Goal: Task Accomplishment & Management: Use online tool/utility

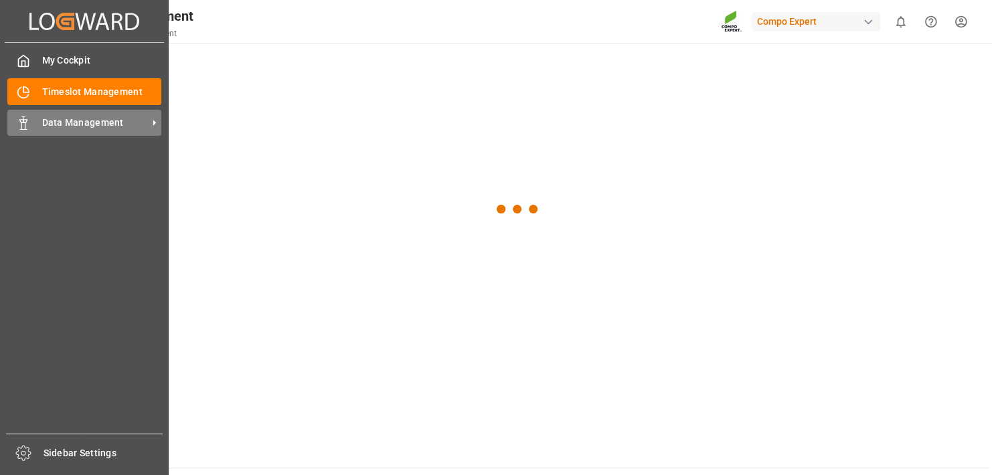
click at [30, 126] on div "Data Management Data Management" at bounding box center [84, 123] width 154 height 26
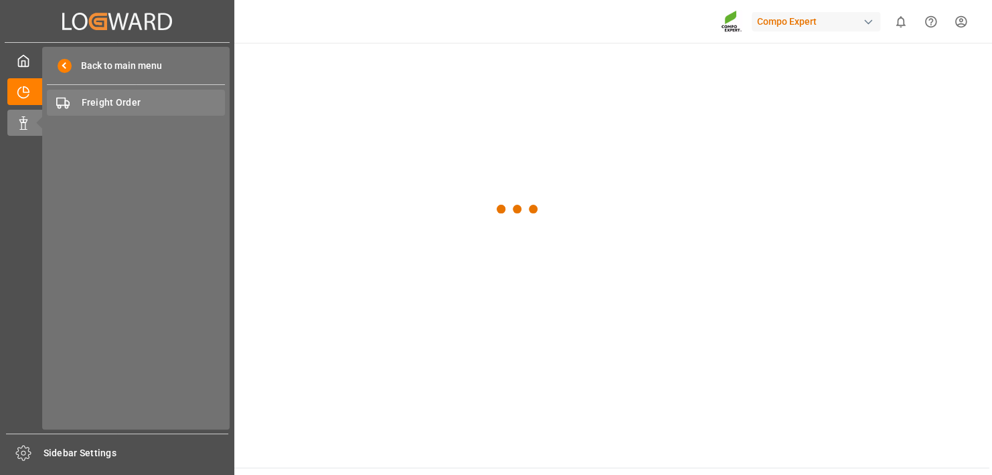
click at [129, 102] on span "Freight Order" at bounding box center [154, 103] width 144 height 14
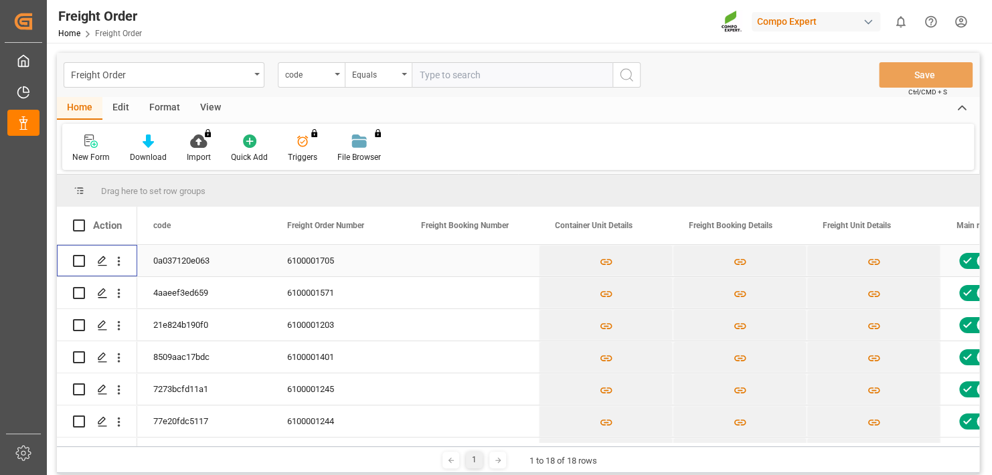
click at [78, 262] on input "Press Space to toggle row selection (unchecked)" at bounding box center [79, 261] width 12 height 12
checkbox input "true"
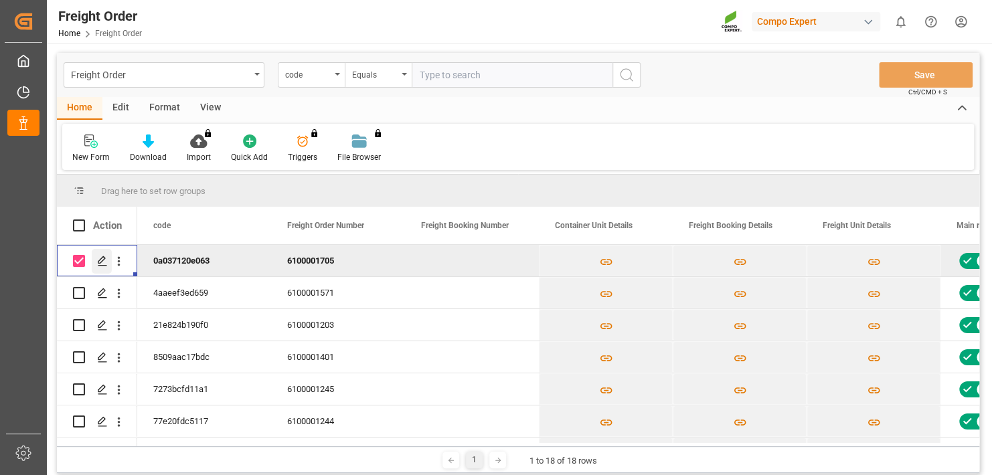
click at [102, 263] on icon "Press SPACE to deselect this row." at bounding box center [102, 261] width 11 height 11
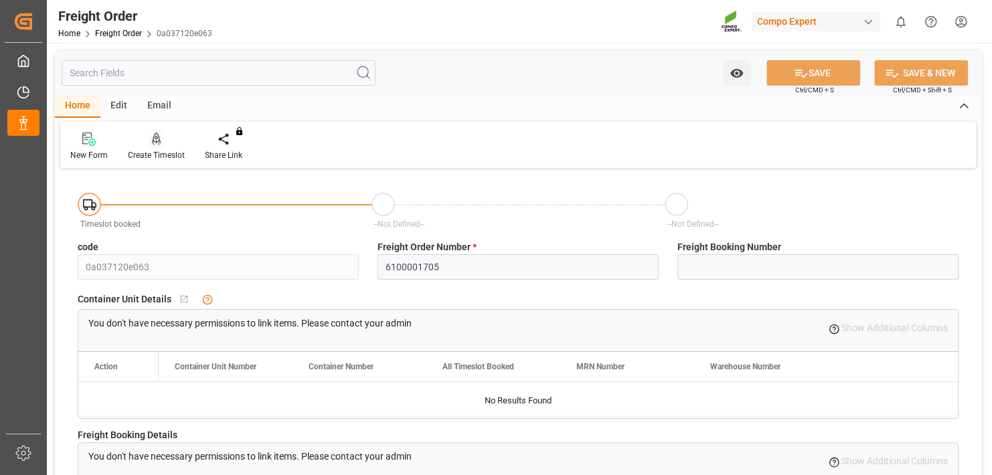
click at [164, 154] on div "Create Timeslot" at bounding box center [156, 155] width 57 height 12
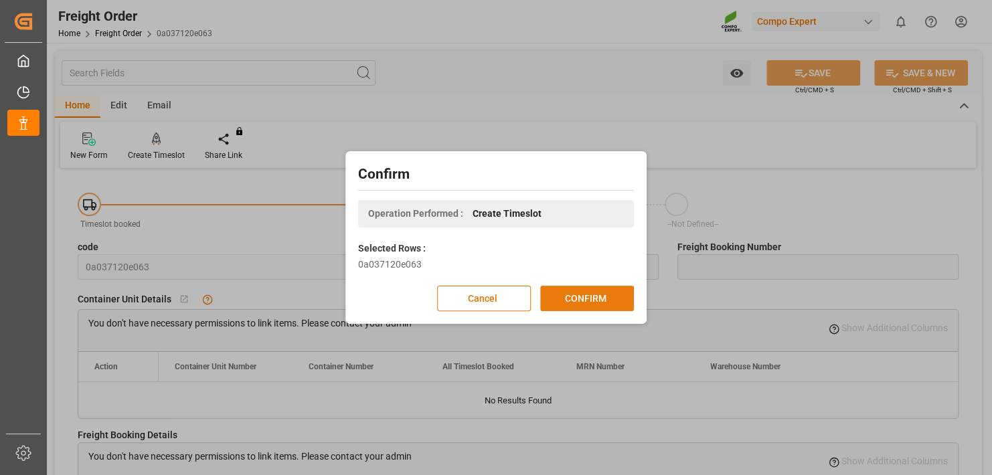
click at [616, 292] on button "CONFIRM" at bounding box center [587, 298] width 94 height 25
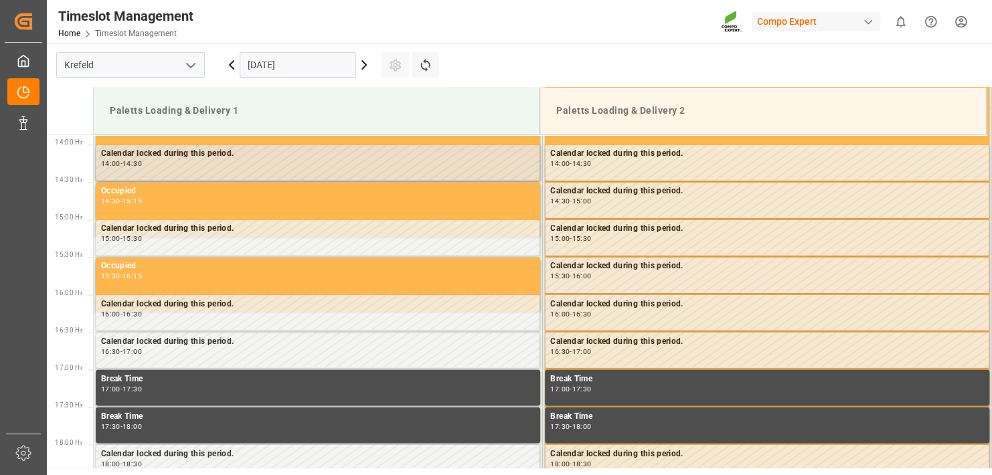
scroll to position [1041, 0]
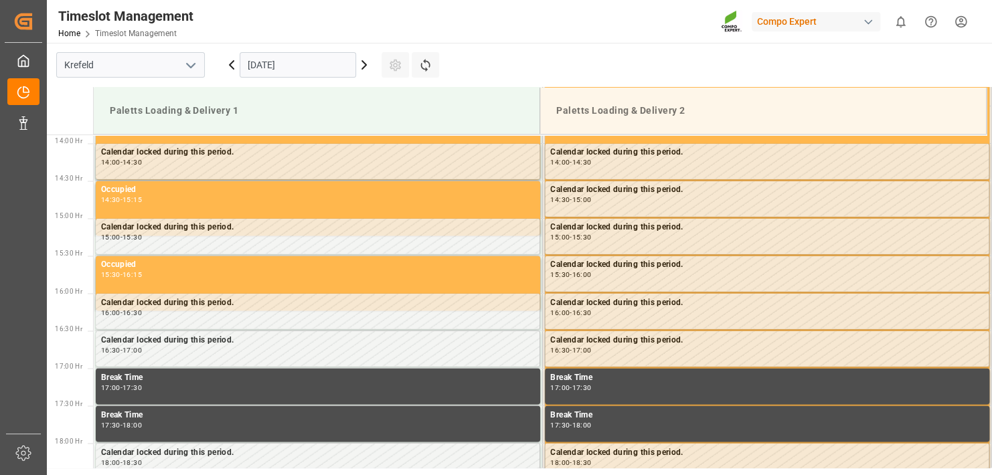
click at [325, 63] on input "04.09.2025" at bounding box center [298, 64] width 116 height 25
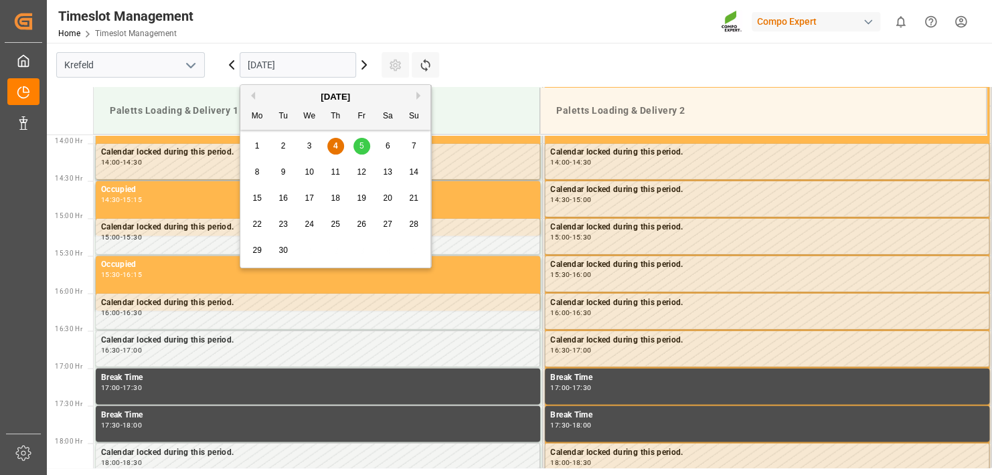
click at [262, 170] on div "8" at bounding box center [257, 173] width 17 height 16
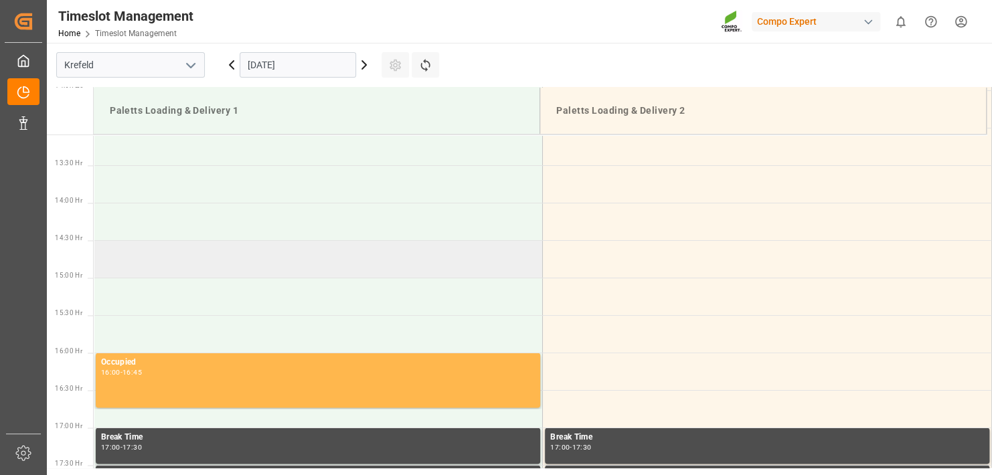
scroll to position [974, 0]
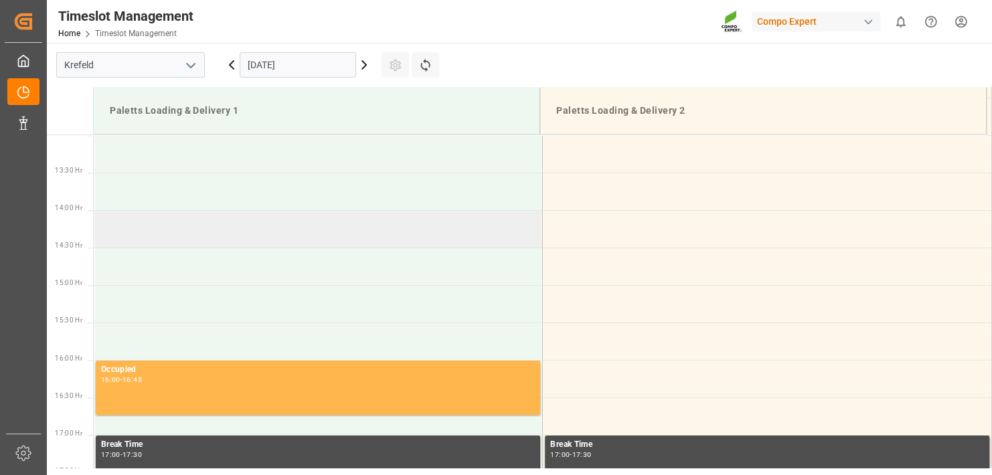
click at [120, 240] on td at bounding box center [318, 228] width 449 height 37
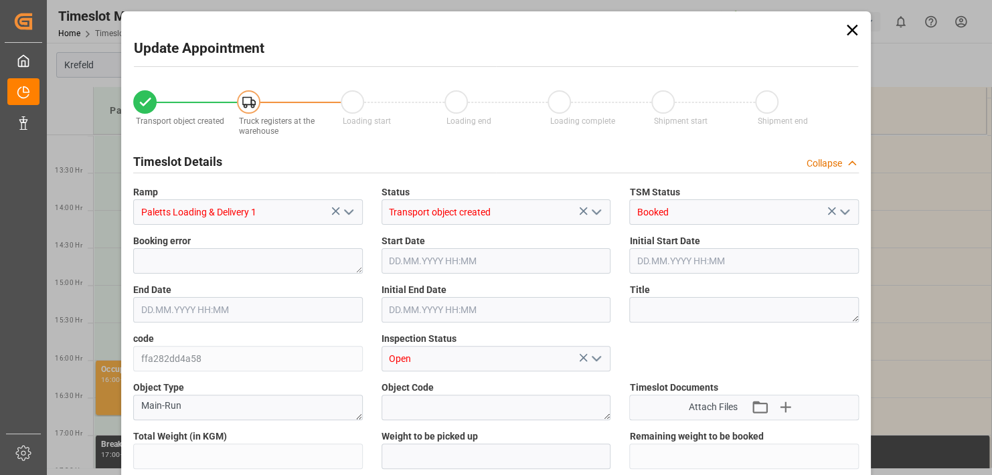
type input "42008.4"
type input "0"
type input "08.09.2025 14:00"
type input "08.09.2025 14:30"
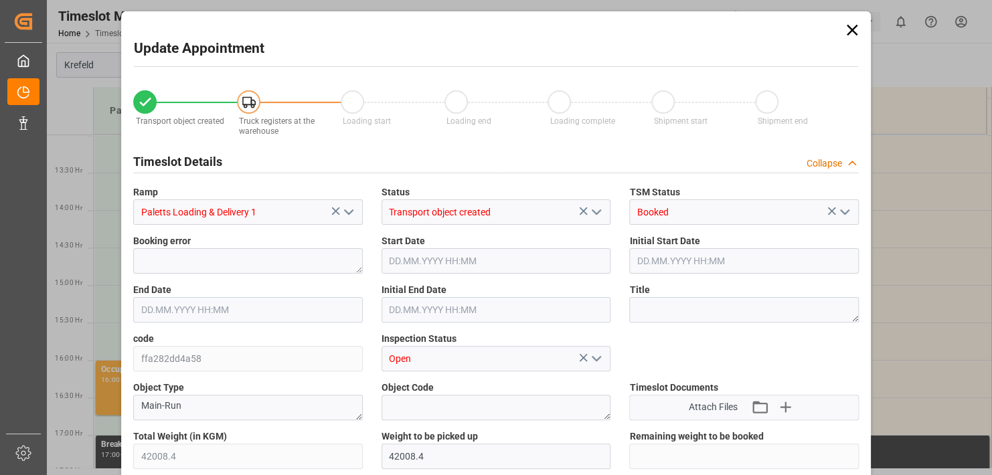
type input "04.09.2025 12:05"
type input "04.09.2025 12:30"
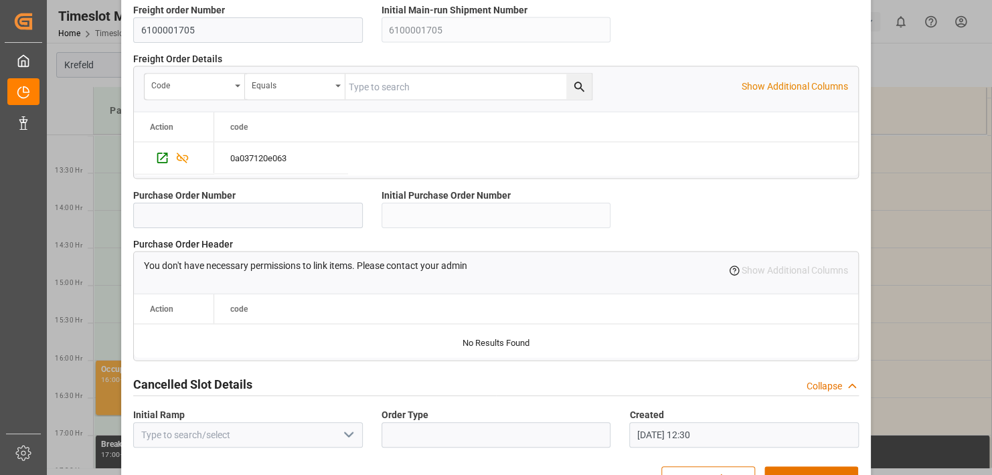
scroll to position [1286, 0]
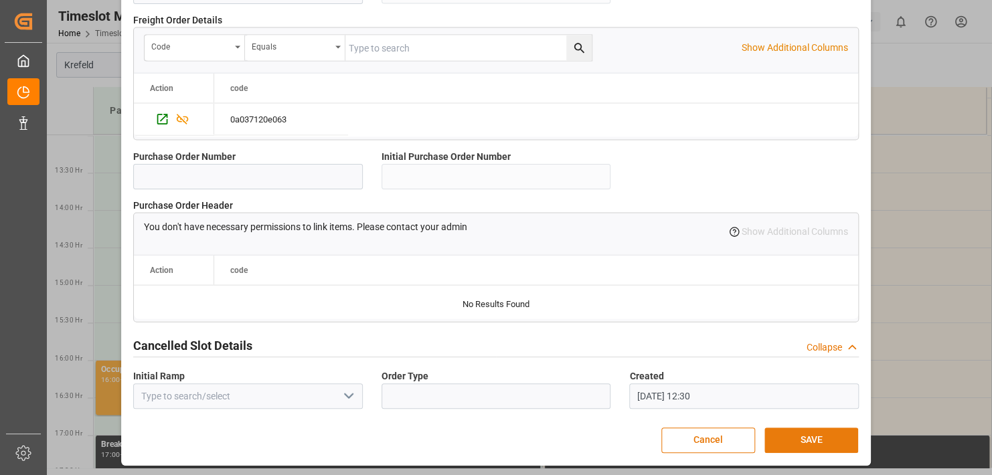
click at [817, 435] on button "SAVE" at bounding box center [811, 440] width 94 height 25
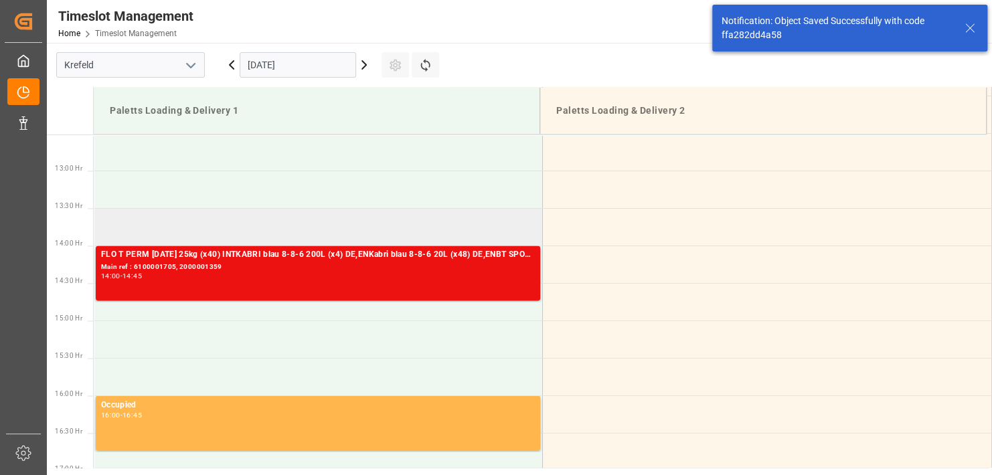
scroll to position [966, 0]
